Goal: Book appointment/travel/reservation

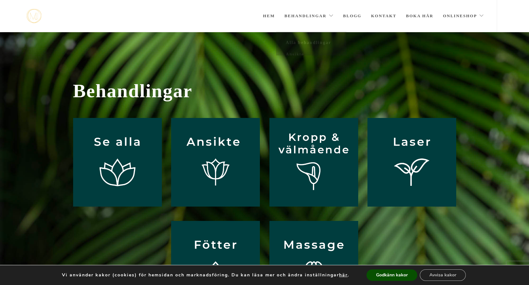
click at [332, 12] on link "Behandlingar" at bounding box center [308, 16] width 49 height 32
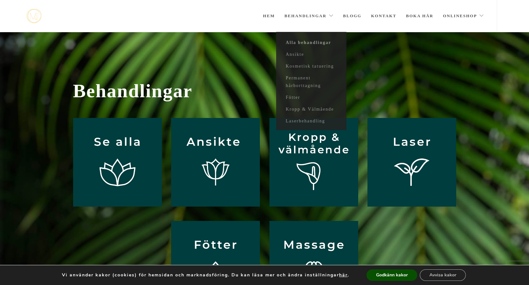
click at [327, 16] on link "Behandlingar" at bounding box center [308, 16] width 49 height 32
click at [298, 55] on link "Ansikte" at bounding box center [311, 55] width 70 height 12
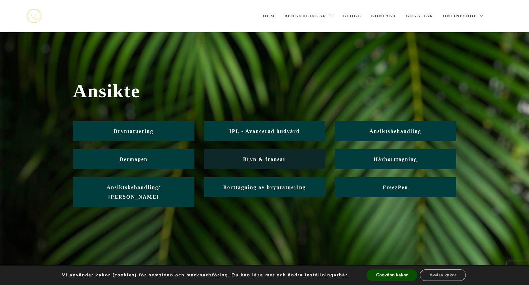
click at [268, 160] on span "Bryn & fransar" at bounding box center [264, 159] width 43 height 5
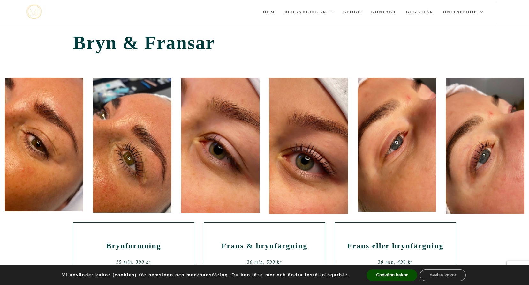
scroll to position [80, 0]
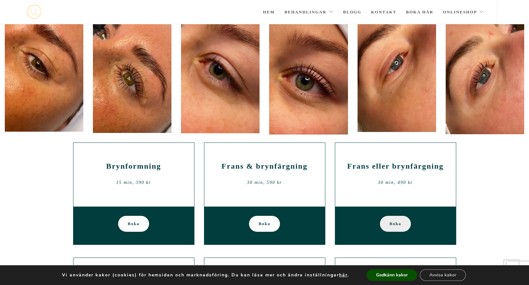
click at [394, 223] on span "Boka" at bounding box center [395, 224] width 12 height 16
